Goal: Information Seeking & Learning: Learn about a topic

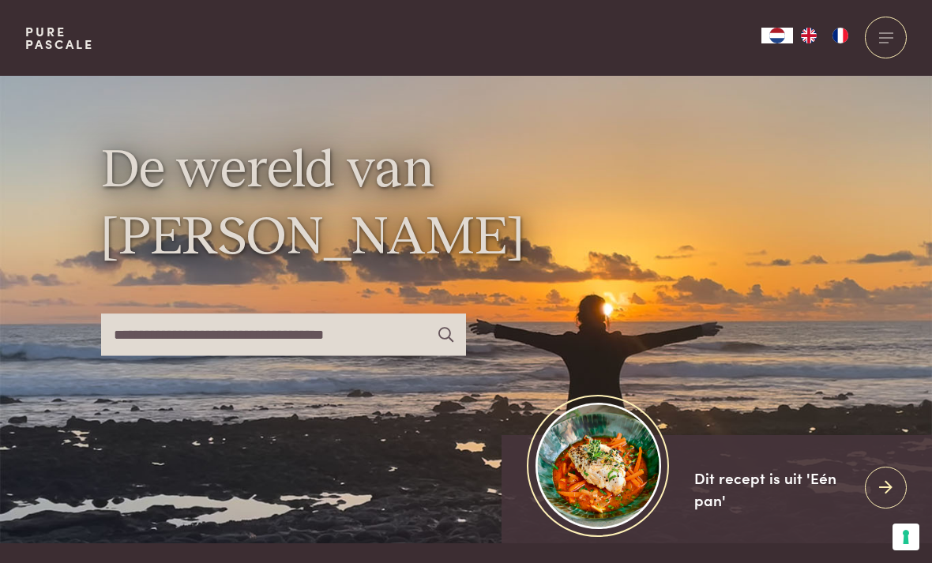
click at [893, 37] on span at bounding box center [886, 37] width 14 height 1
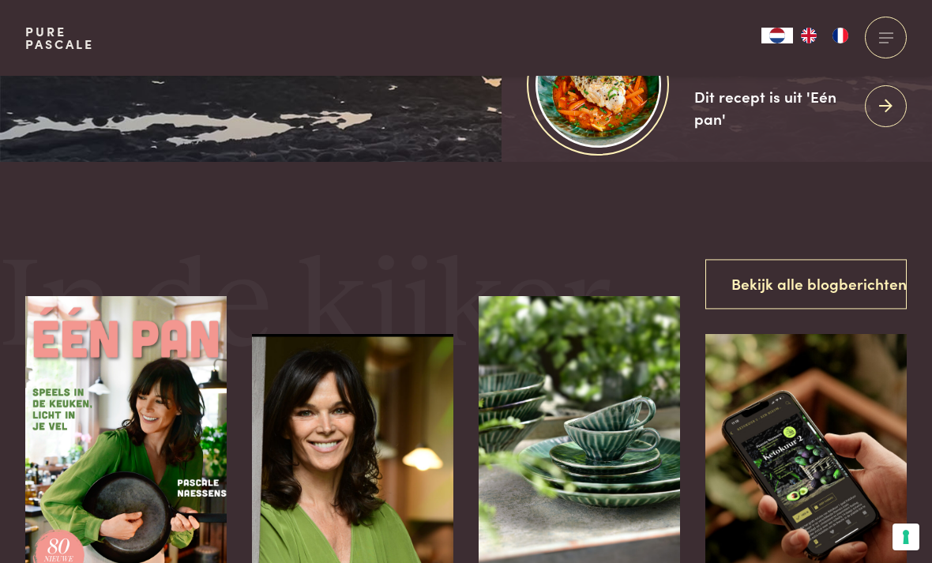
scroll to position [381, 0]
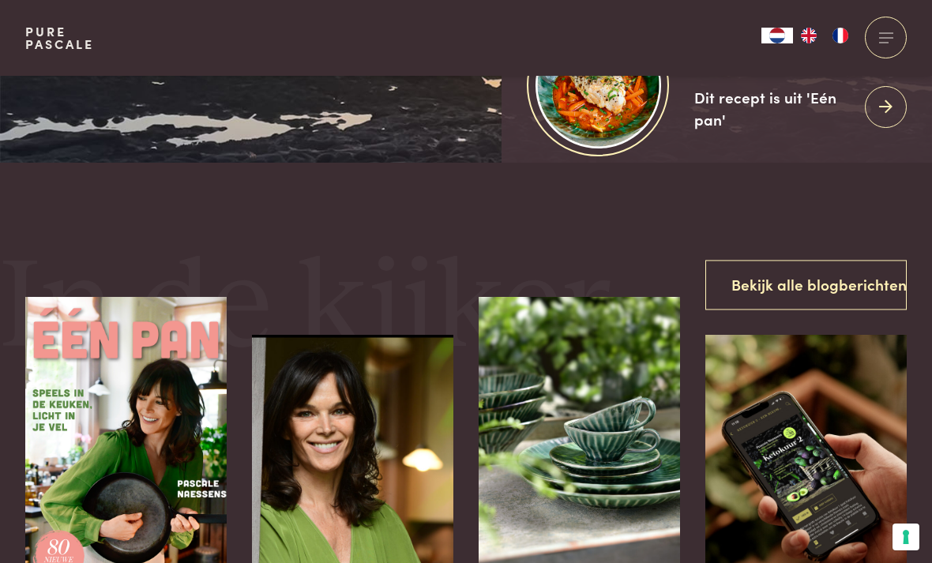
click at [893, 118] on icon at bounding box center [885, 107] width 13 height 23
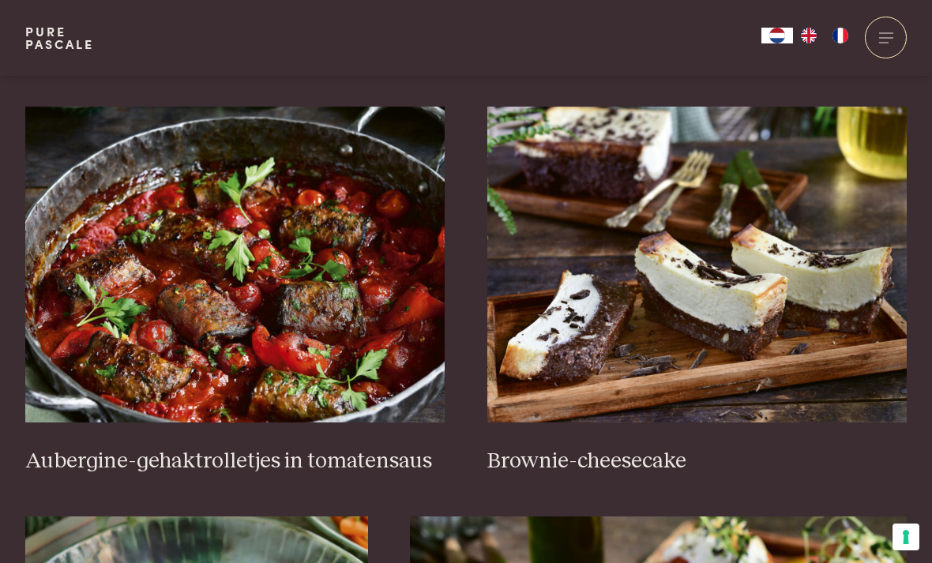
scroll to position [566, 0]
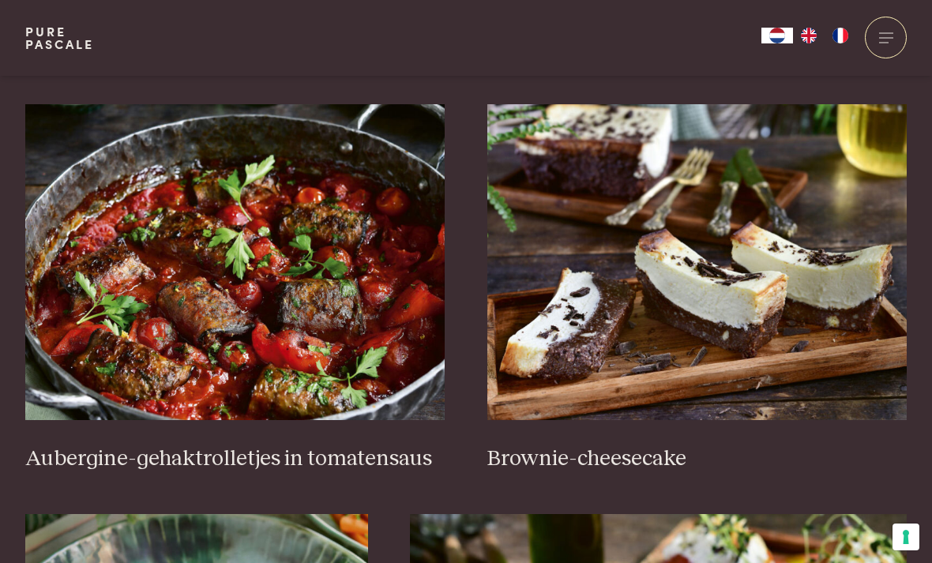
click at [213, 354] on img at bounding box center [235, 262] width 420 height 316
